Goal: Task Accomplishment & Management: Use online tool/utility

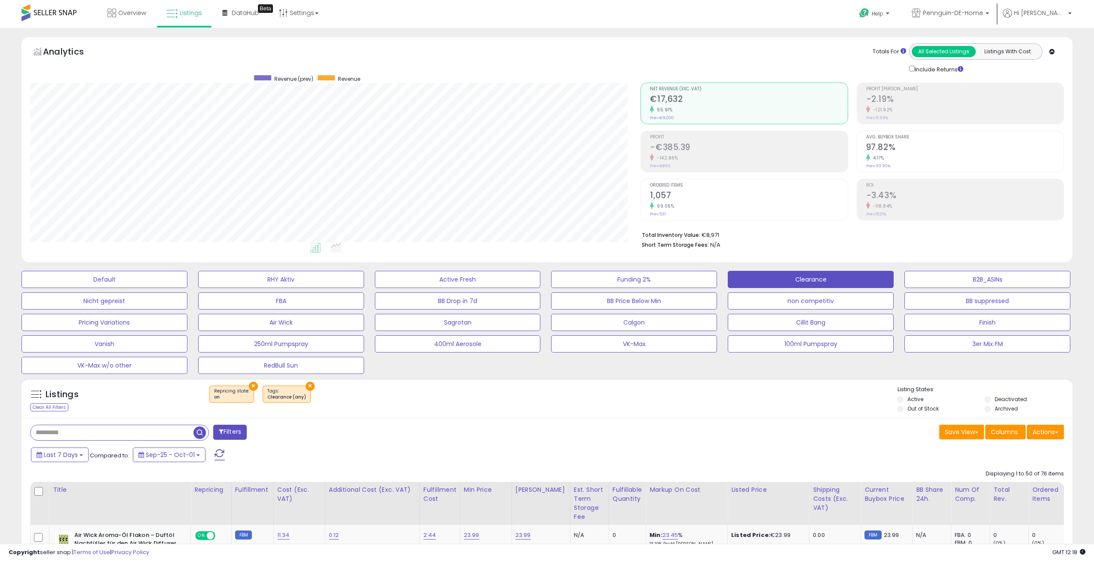
select select "**"
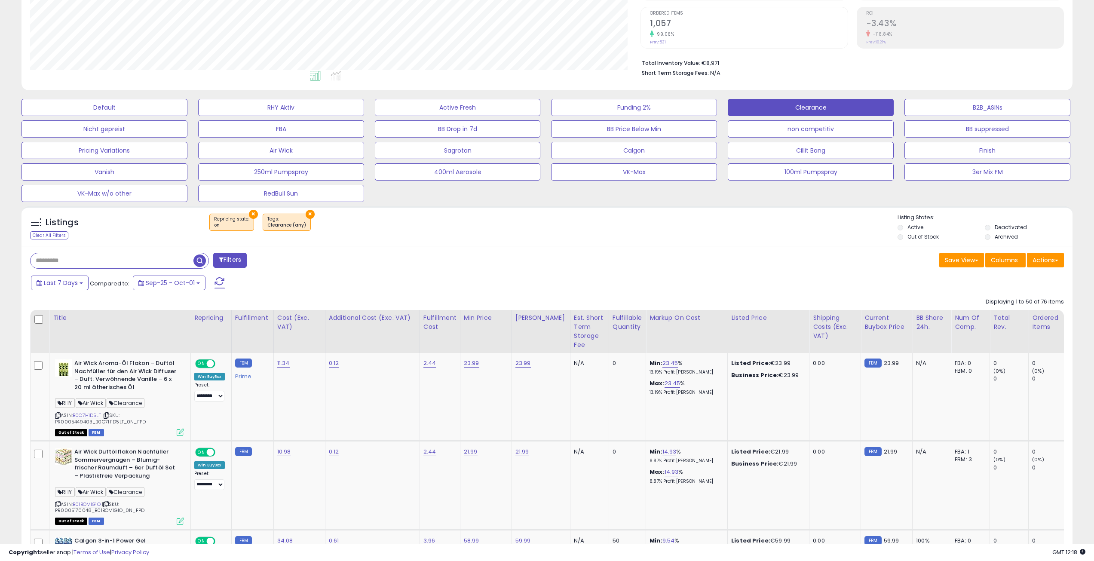
scroll to position [176, 611]
click at [176, 264] on input "text" at bounding box center [112, 260] width 163 height 15
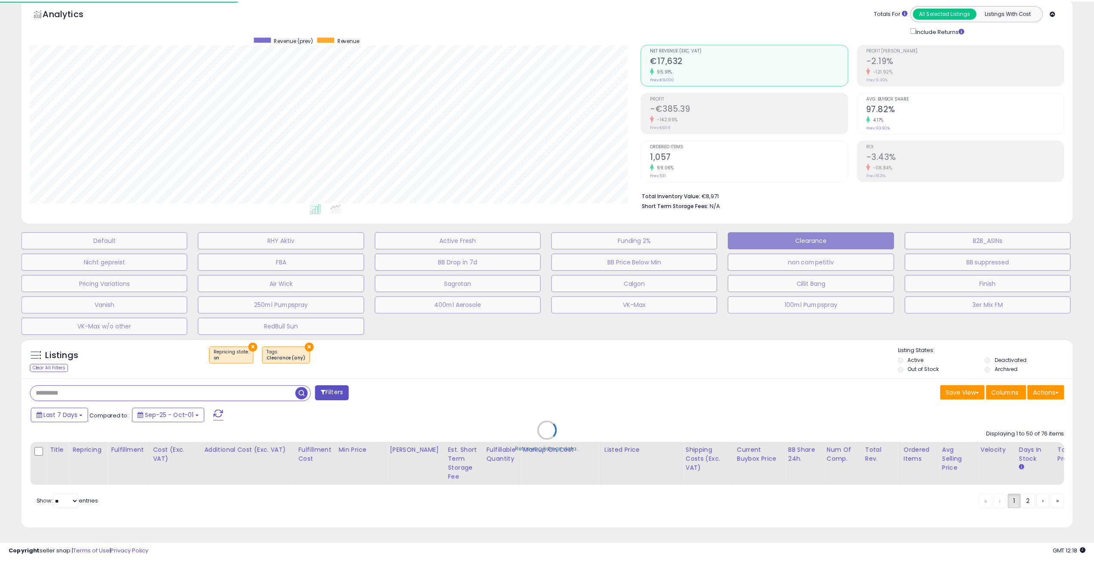
scroll to position [176, 614]
click at [504, 355] on div "Retrieving listings data.." at bounding box center [550, 437] width 1071 height 205
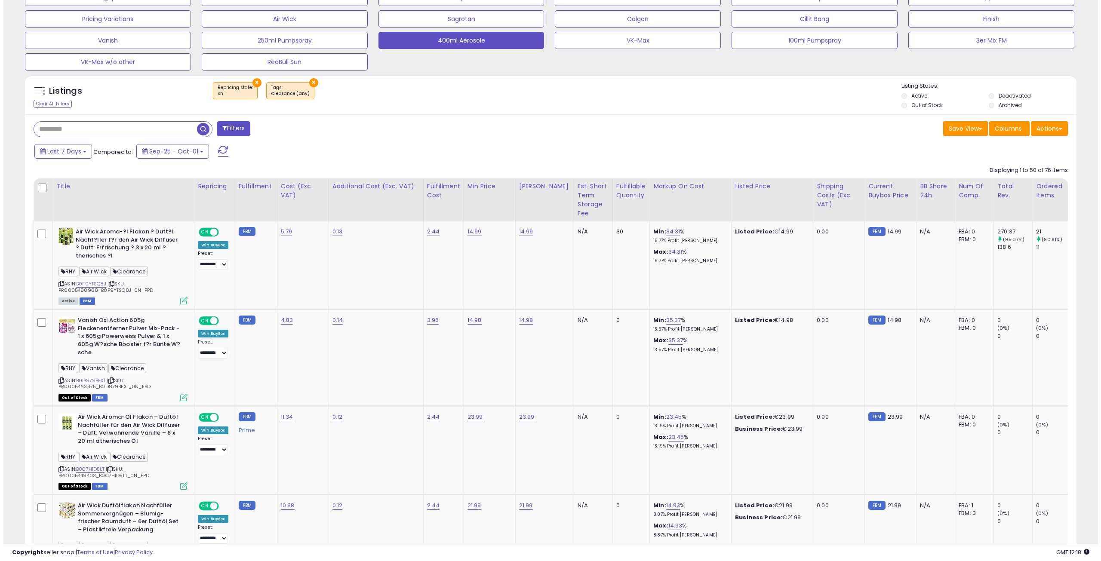
scroll to position [0, 0]
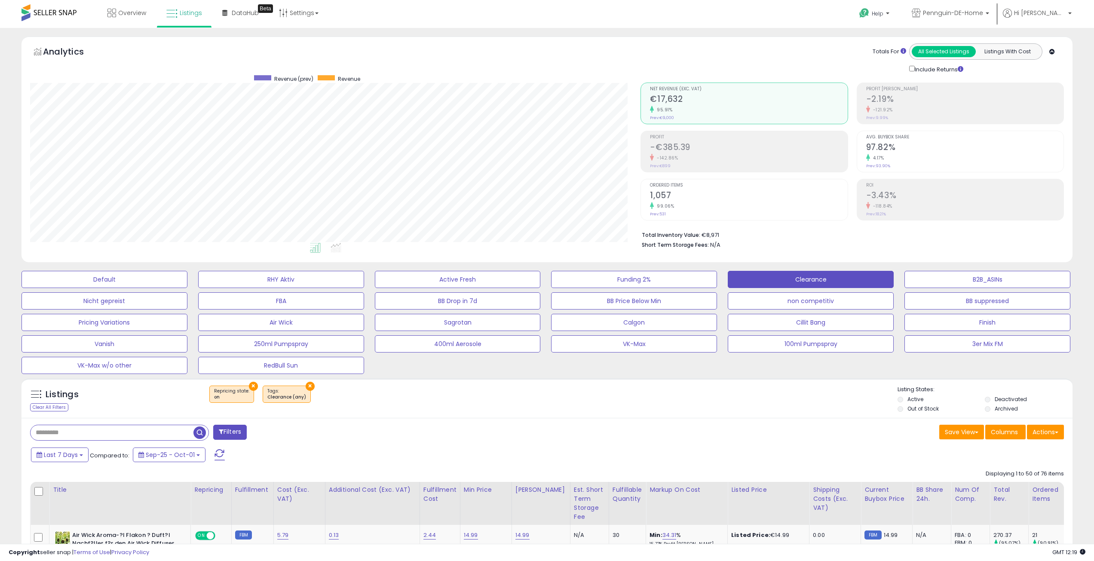
click at [466, 437] on div "Filters" at bounding box center [286, 433] width 524 height 17
click at [452, 425] on div "Filters" at bounding box center [286, 433] width 524 height 17
click at [755, 454] on div "Last 7 Days Compared to: Sep-25 - Oct-01" at bounding box center [417, 455] width 776 height 19
click at [292, 345] on button "250ml Pumpspray" at bounding box center [281, 343] width 166 height 17
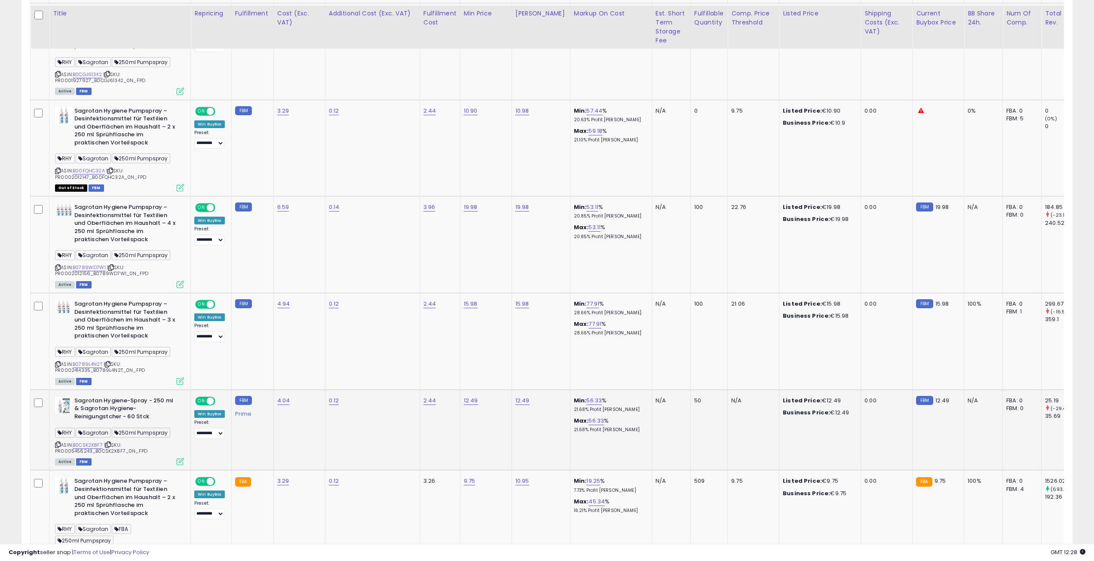
scroll to position [645, 0]
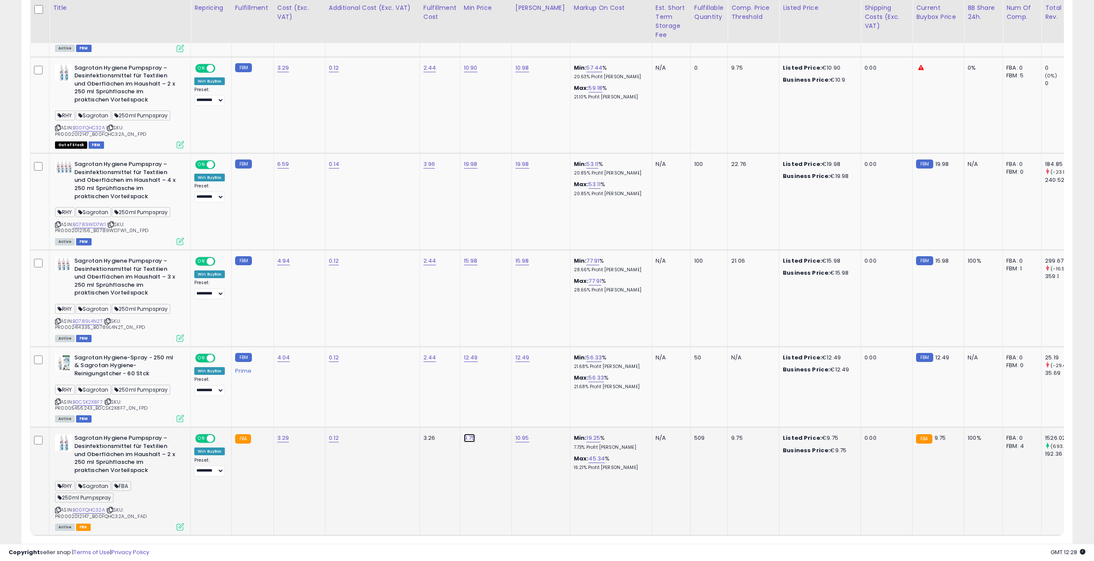
click at [467, 440] on link "9.75" at bounding box center [470, 438] width 12 height 9
drag, startPoint x: 436, startPoint y: 417, endPoint x: 263, endPoint y: 411, distance: 173.0
click at [290, 412] on tbody "**********" at bounding box center [720, 208] width 1379 height 656
type input "*****"
click button "submit" at bounding box center [492, 416] width 15 height 13
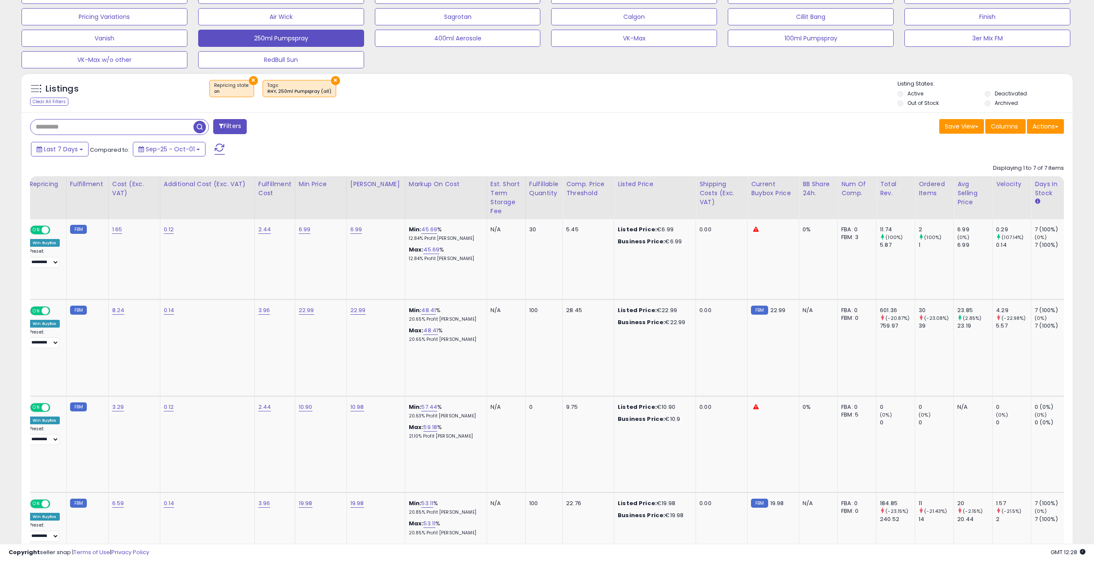
scroll to position [0, 0]
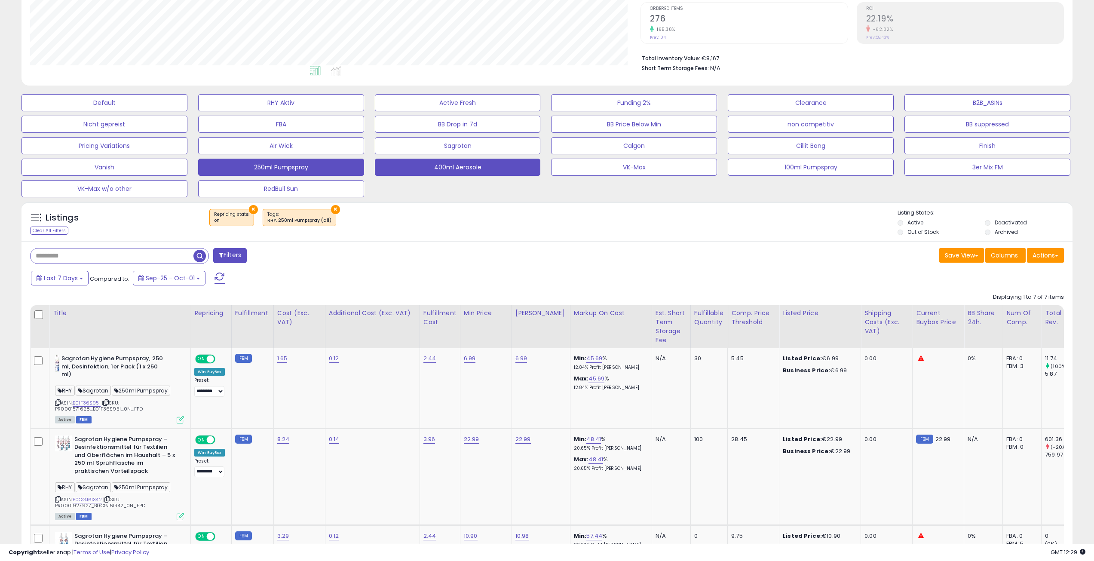
click at [485, 170] on button "400ml Aerosole" at bounding box center [458, 167] width 166 height 17
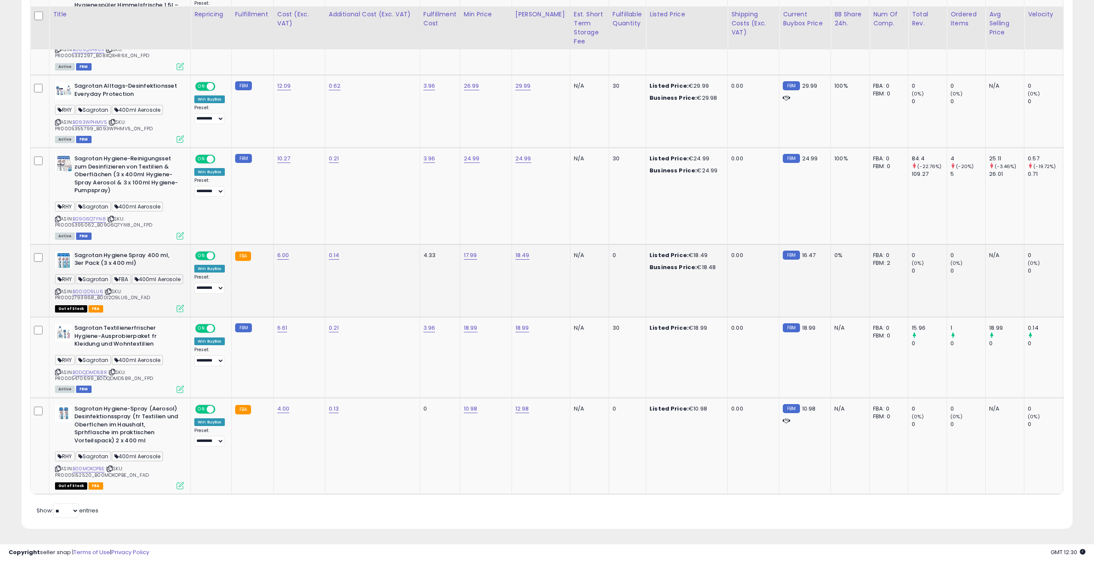
scroll to position [838, 0]
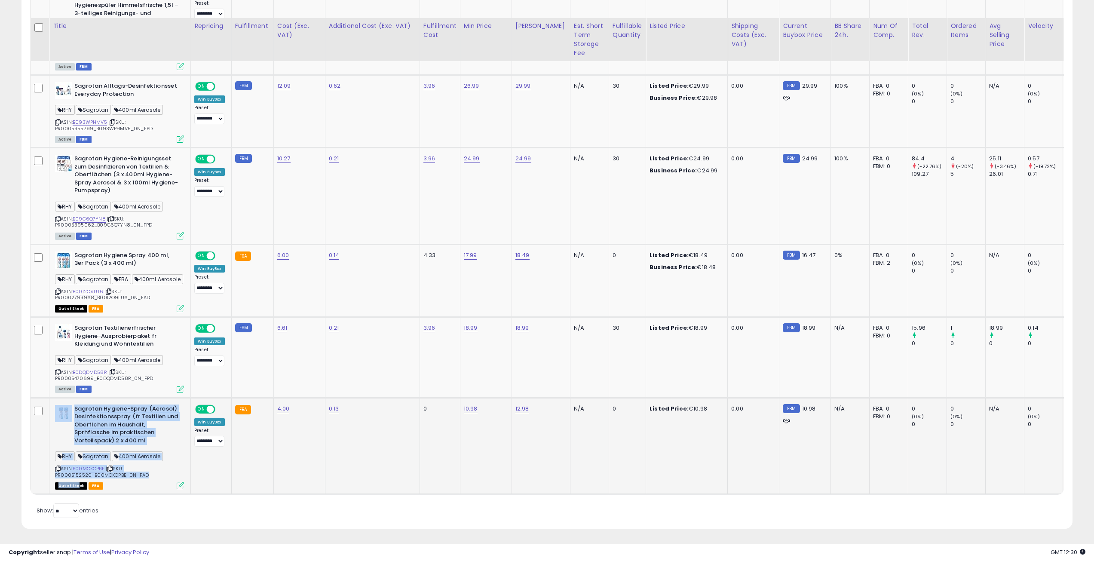
drag, startPoint x: 75, startPoint y: 481, endPoint x: 42, endPoint y: 475, distance: 34.0
click at [42, 475] on tr "**********" at bounding box center [680, 446] width 1298 height 97
click at [267, 480] on td "FBA" at bounding box center [252, 446] width 42 height 97
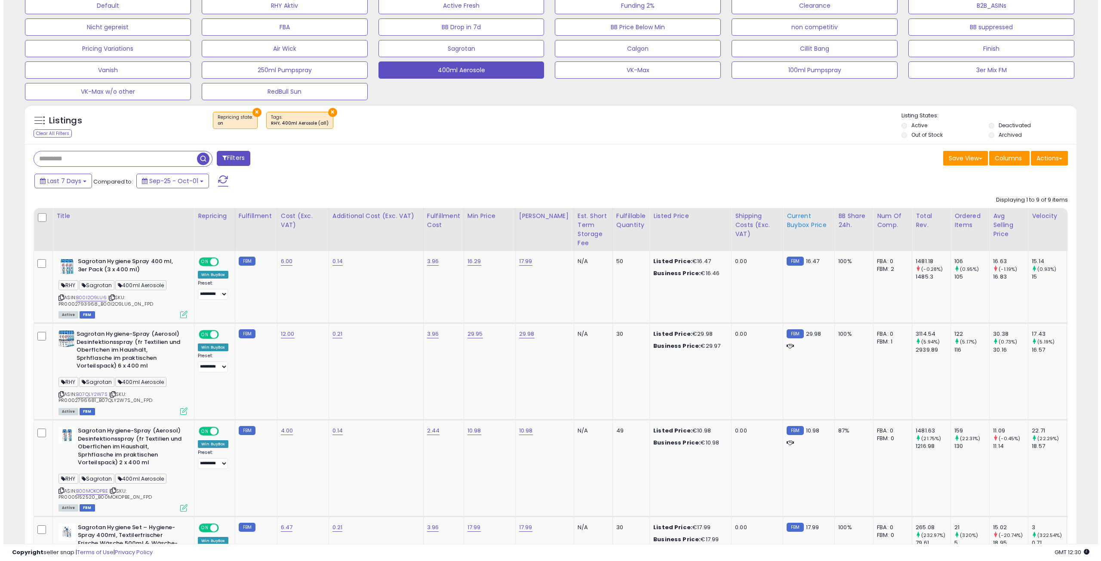
scroll to position [0, 0]
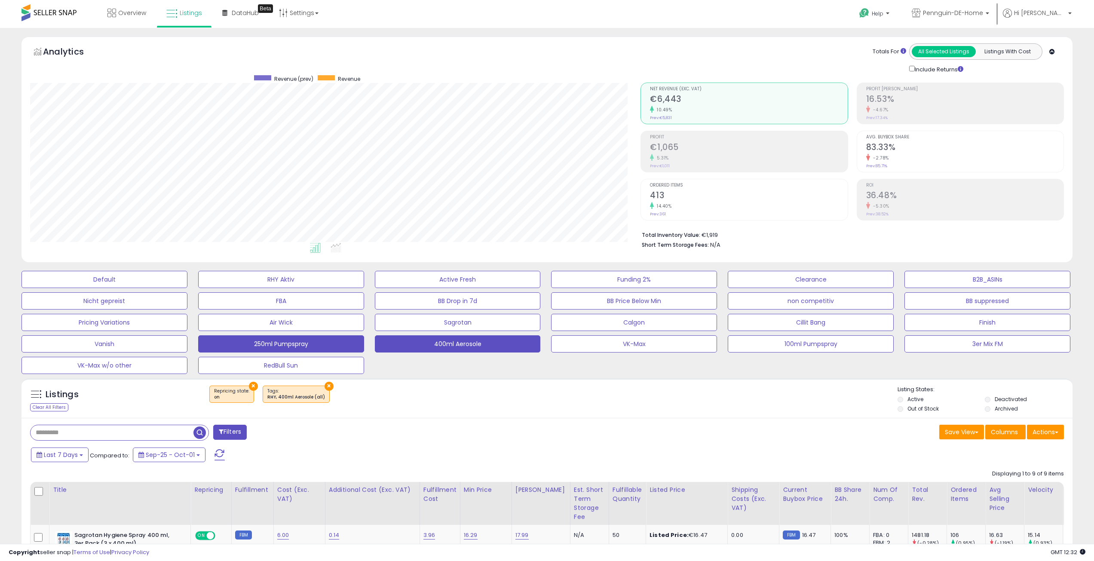
click at [308, 338] on button "250ml Pumpspray" at bounding box center [281, 343] width 166 height 17
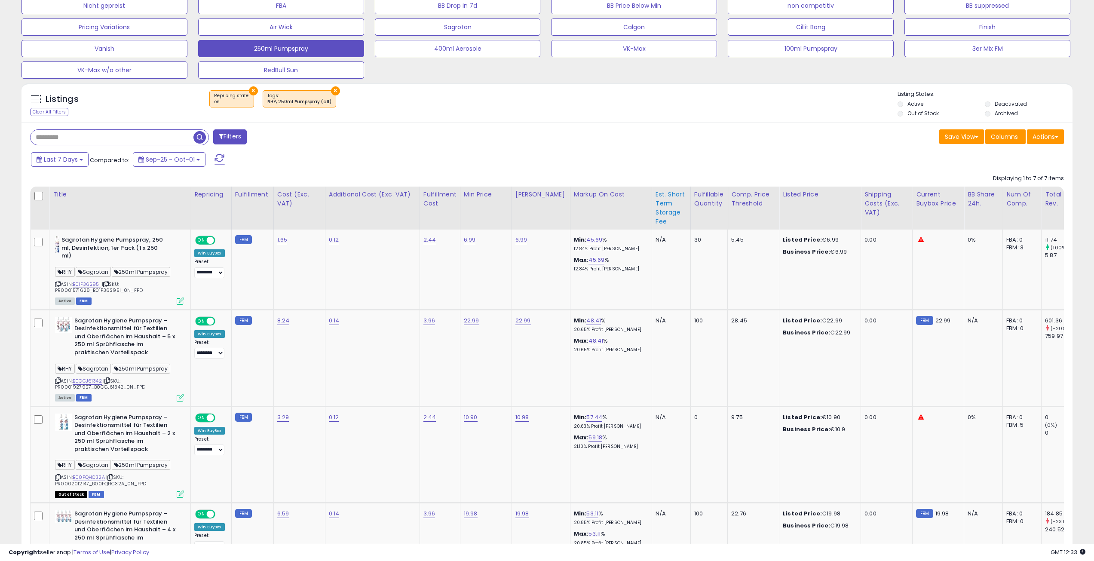
scroll to position [301, 0]
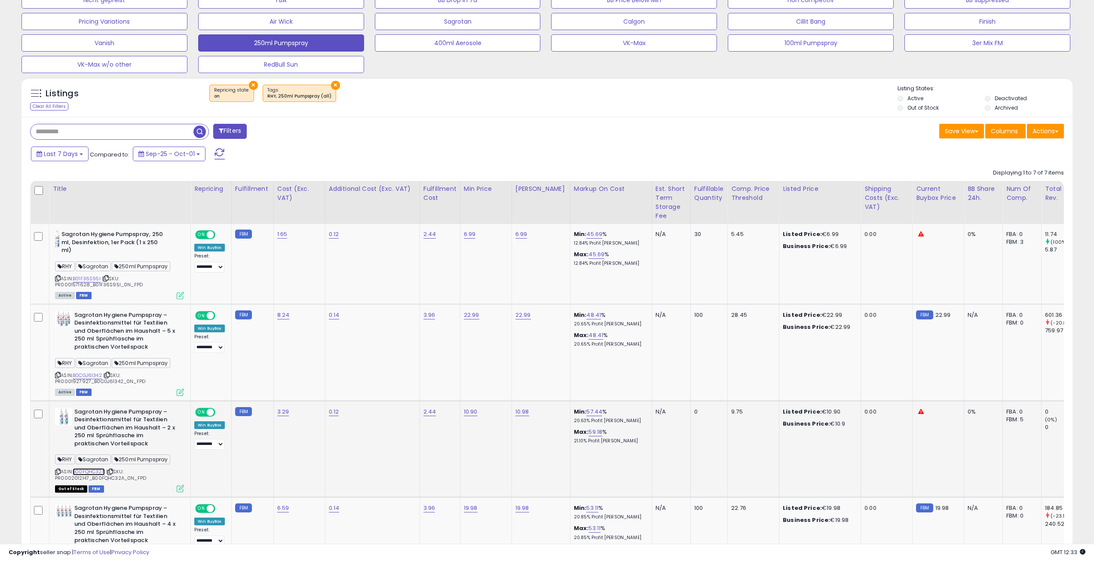
click at [98, 470] on link "B00FQHC32A" at bounding box center [89, 471] width 32 height 7
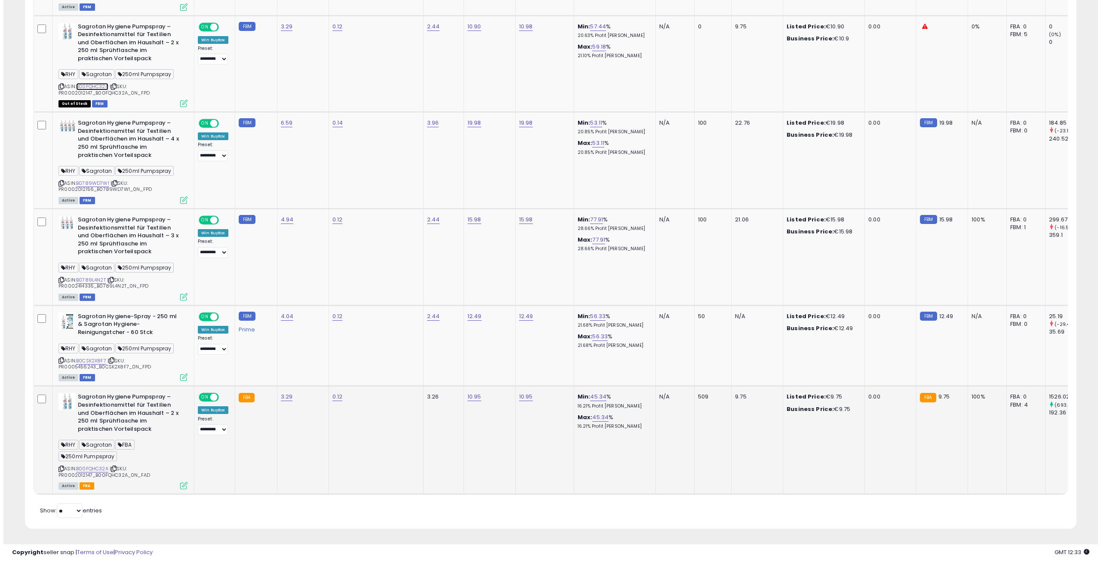
scroll to position [0, 0]
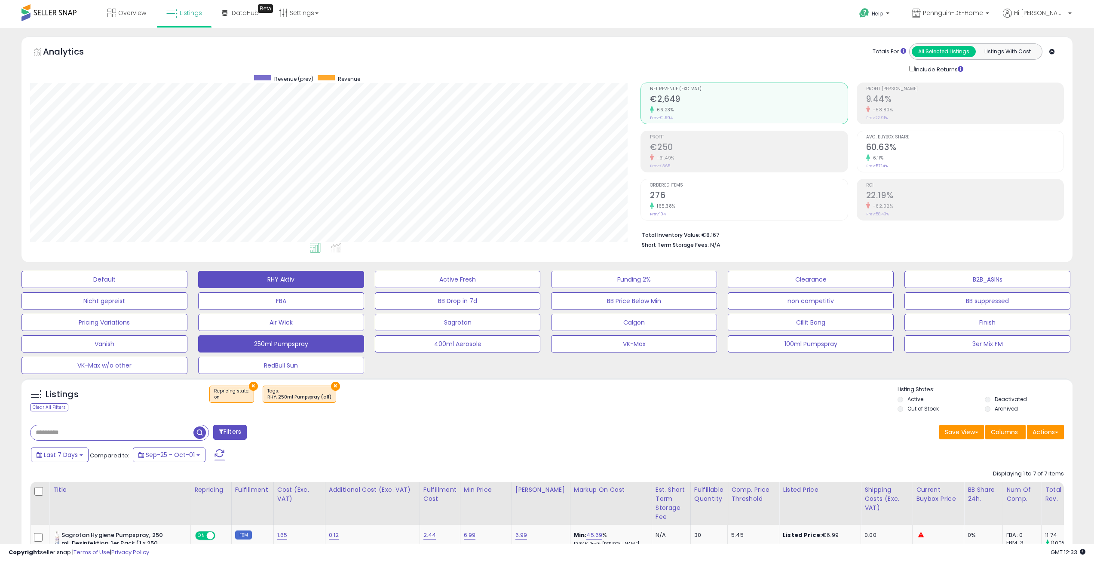
click at [267, 287] on button "RHY Aktiv" at bounding box center [281, 279] width 166 height 17
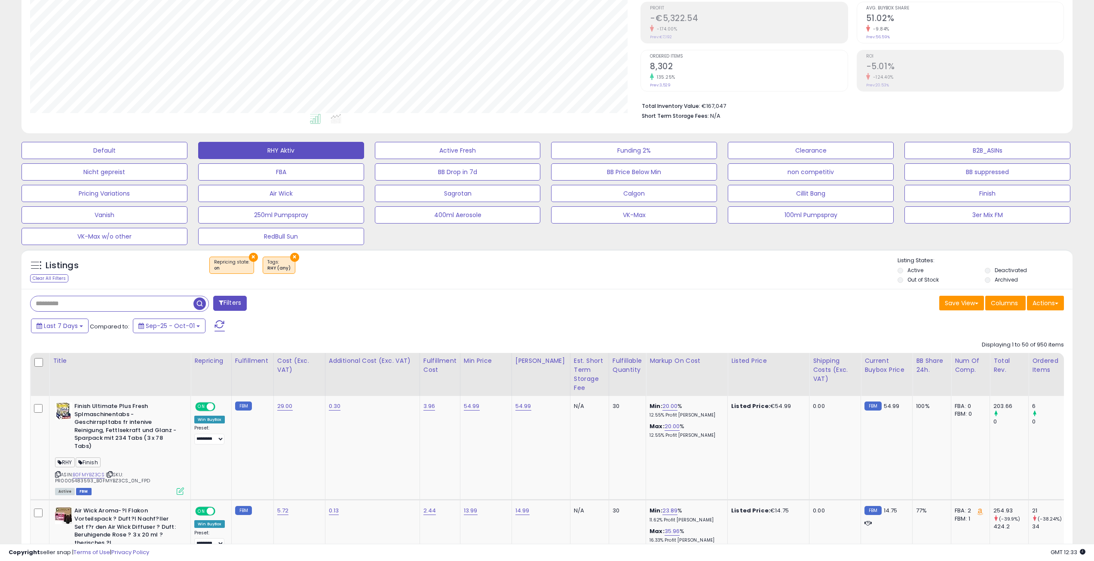
scroll to position [176, 611]
click at [626, 174] on button "BB Price Below Min" at bounding box center [634, 171] width 166 height 17
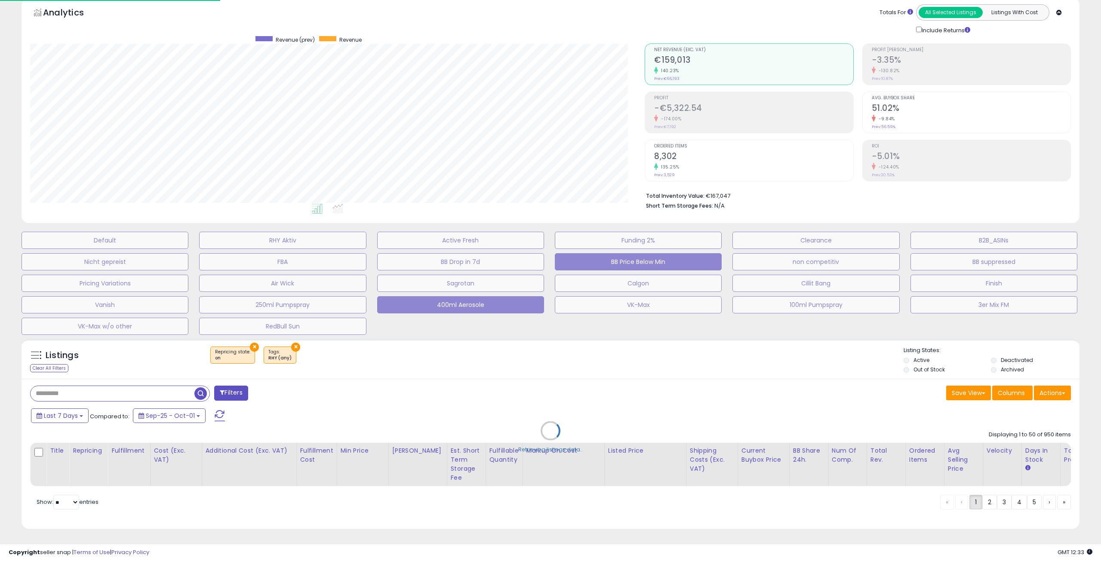
scroll to position [176, 614]
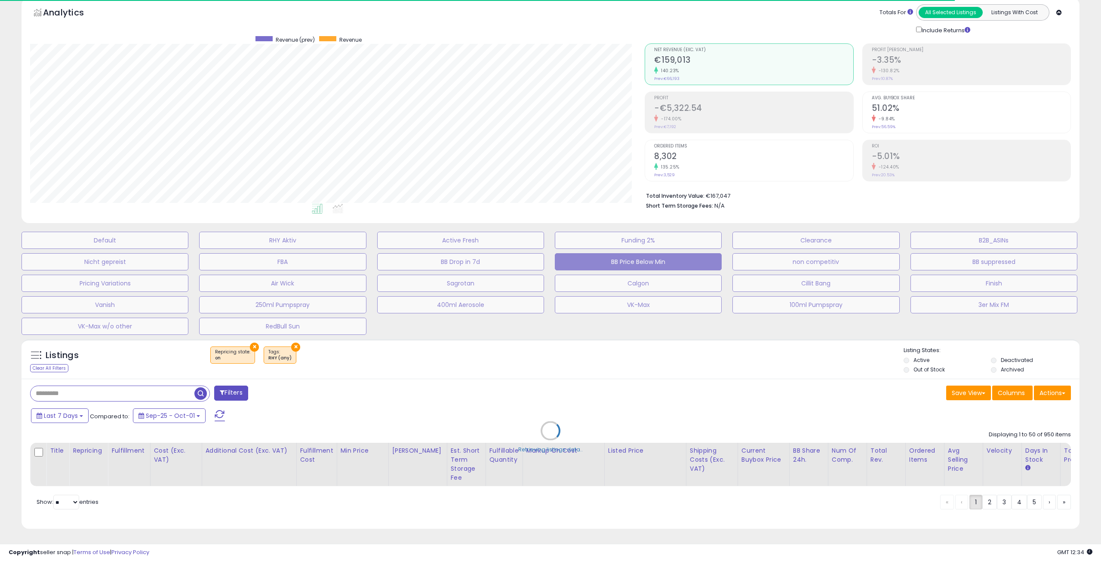
select select "**"
